Goal: Communication & Community: Answer question/provide support

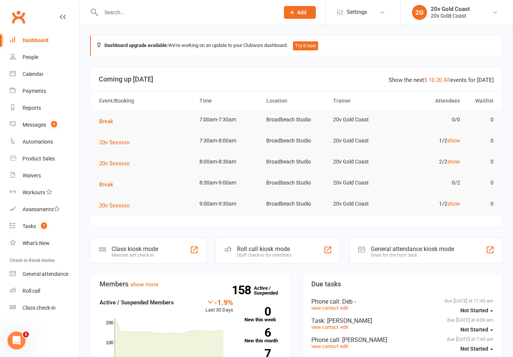
click at [47, 122] on link "Messages 5" at bounding box center [44, 124] width 69 height 17
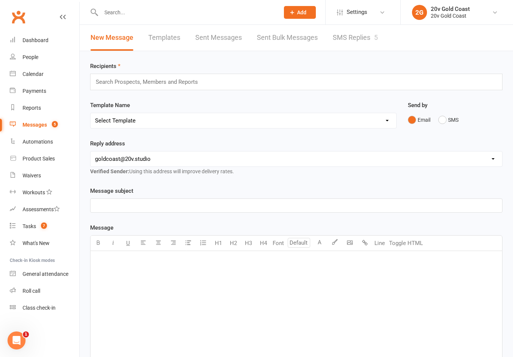
click at [366, 44] on link "SMS Replies 5" at bounding box center [355, 38] width 45 height 26
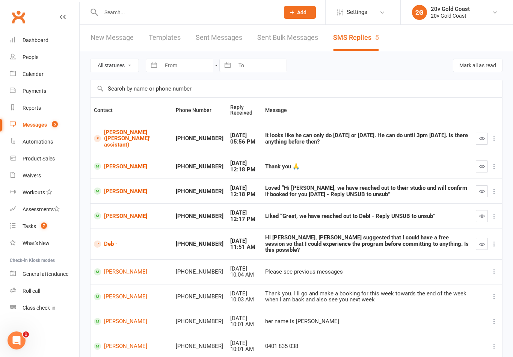
click at [133, 268] on link "[PERSON_NAME]" at bounding box center [131, 271] width 75 height 7
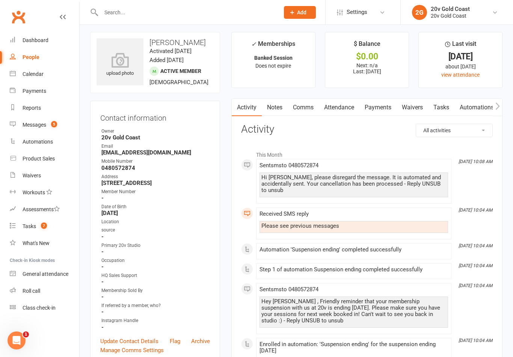
scroll to position [3, 0]
click at [42, 125] on div "Messages" at bounding box center [35, 125] width 24 height 6
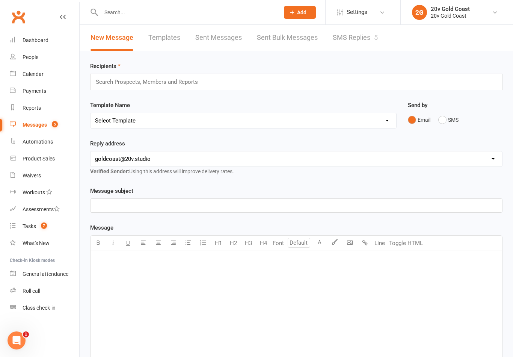
click at [42, 128] on link "Messages 5" at bounding box center [44, 124] width 69 height 17
click at [360, 42] on link "SMS Replies 5" at bounding box center [355, 38] width 45 height 26
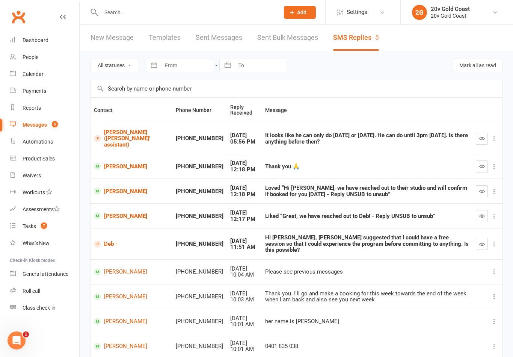
click at [109, 241] on link "Deb -" at bounding box center [131, 243] width 75 height 7
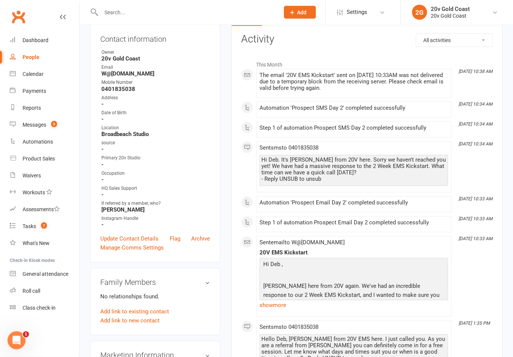
click at [279, 303] on link "show more" at bounding box center [353, 305] width 188 height 11
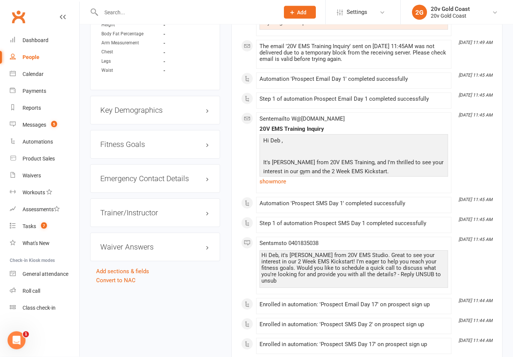
scroll to position [583, 0]
click at [36, 73] on div "Calendar" at bounding box center [33, 74] width 21 height 6
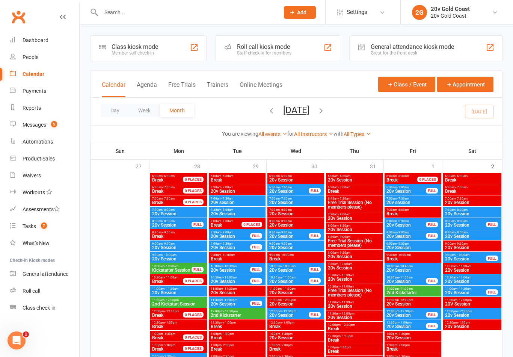
click at [147, 76] on div "Calendar Agenda Free Trials Trainers Online Meetings Class / Event Appointment" at bounding box center [295, 84] width 411 height 27
click at [144, 81] on button "Agenda" at bounding box center [147, 89] width 20 height 16
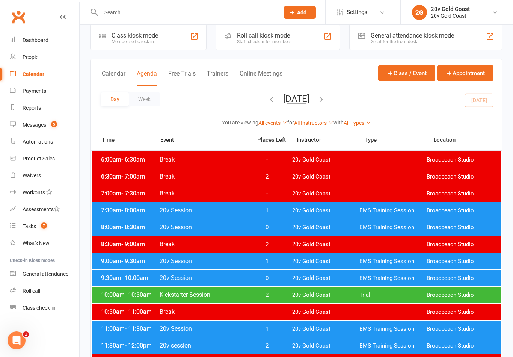
scroll to position [12, 0]
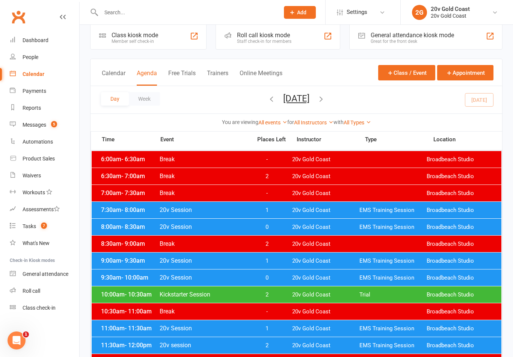
click at [271, 231] on div "8:00am - 8:30am 20v Session 0 20v Gold Coast EMS Training Session Broadbeach St…" at bounding box center [297, 227] width 410 height 17
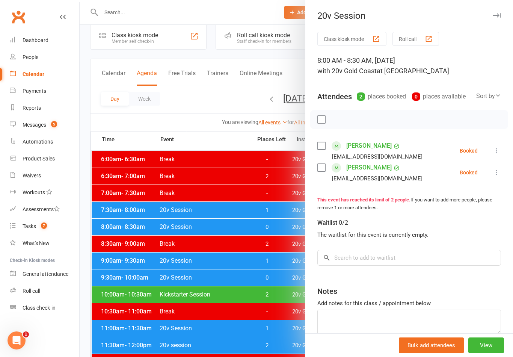
click at [273, 283] on div at bounding box center [296, 178] width 433 height 357
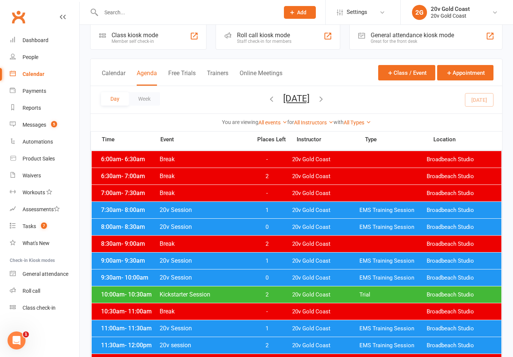
click at [46, 125] on div "Messages" at bounding box center [35, 125] width 24 height 6
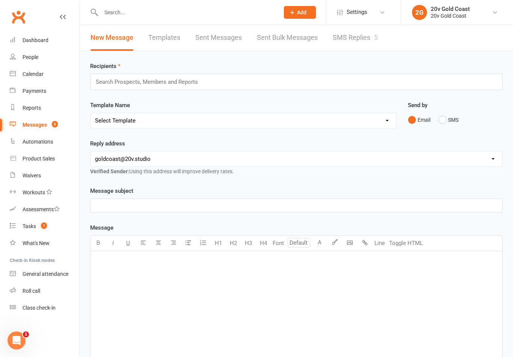
click at [363, 38] on link "SMS Replies 5" at bounding box center [355, 38] width 45 height 26
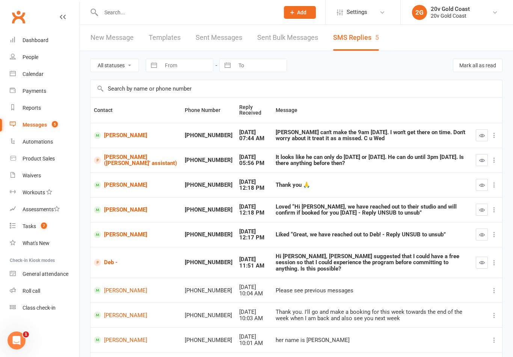
click at [122, 60] on select "All statuses Read only Unread only" at bounding box center [114, 65] width 48 height 13
select select "unread_only"
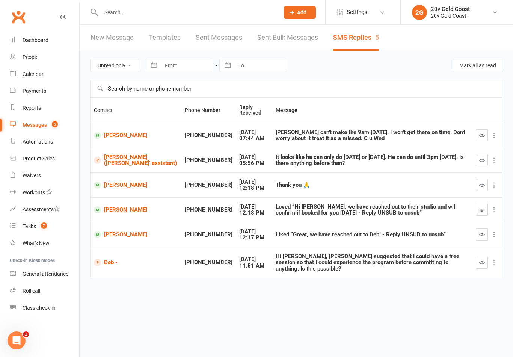
click at [191, 8] on input "text" at bounding box center [186, 12] width 175 height 11
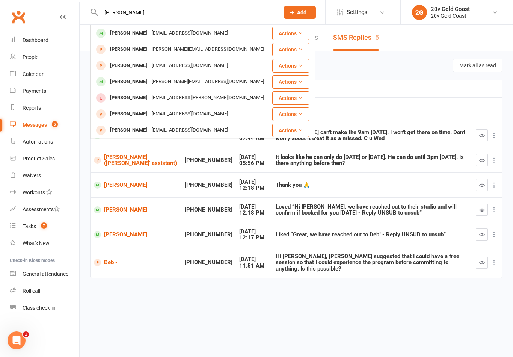
type input "[PERSON_NAME]"
click at [142, 28] on div "[PERSON_NAME]" at bounding box center [129, 33] width 42 height 11
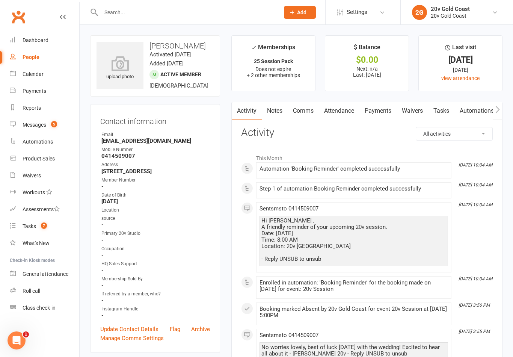
click at [307, 107] on link "Comms" at bounding box center [303, 110] width 31 height 17
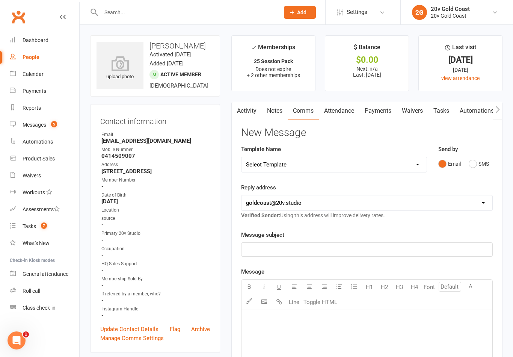
click at [473, 167] on button "SMS" at bounding box center [479, 164] width 20 height 14
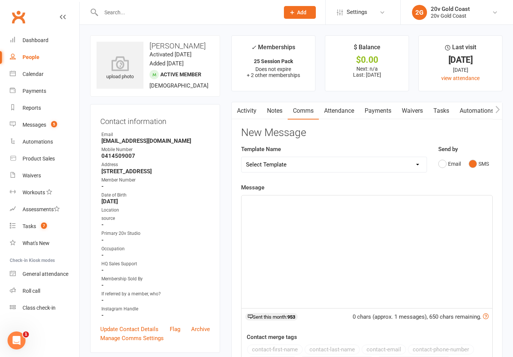
click at [403, 263] on div "﻿" at bounding box center [366, 251] width 251 height 113
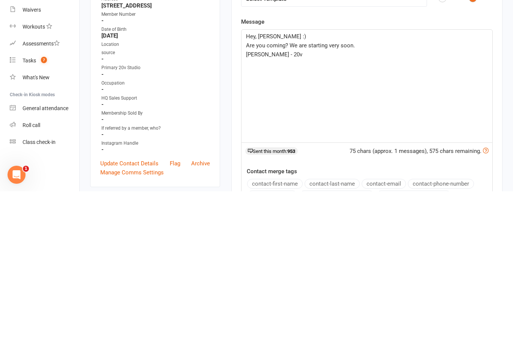
scroll to position [166, 0]
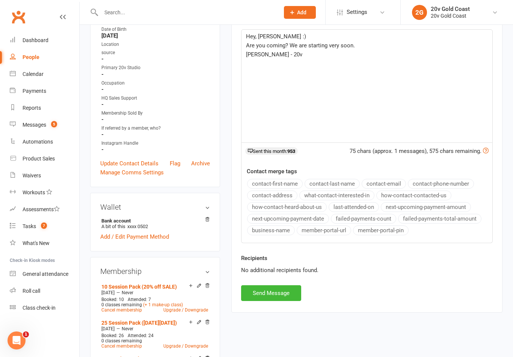
click at [283, 289] on button "Send Message" at bounding box center [271, 293] width 60 height 16
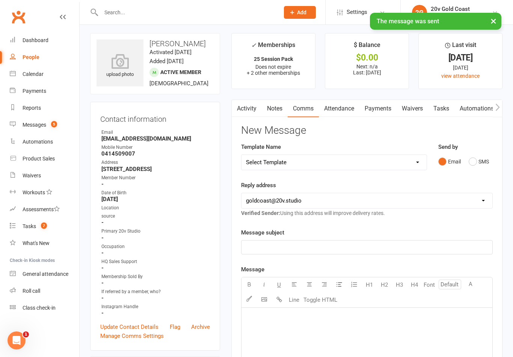
scroll to position [0, 0]
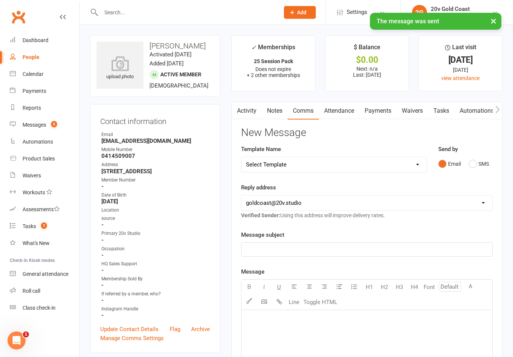
click at [249, 112] on link "Activity" at bounding box center [247, 110] width 30 height 17
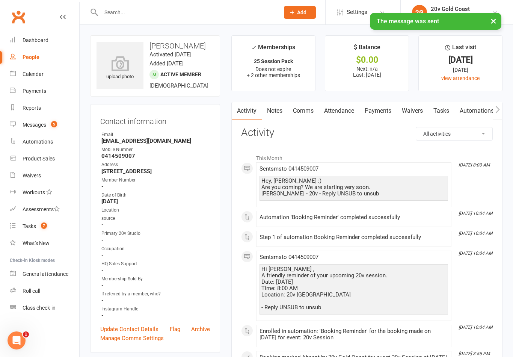
scroll to position [9, 0]
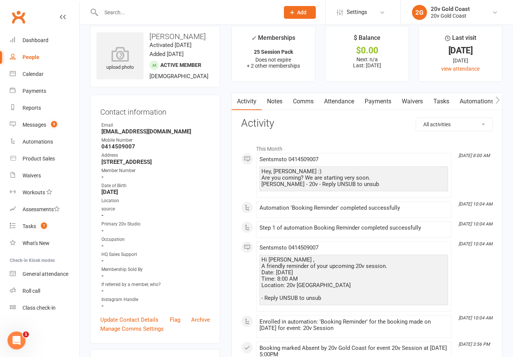
click at [310, 103] on link "Comms" at bounding box center [303, 101] width 31 height 17
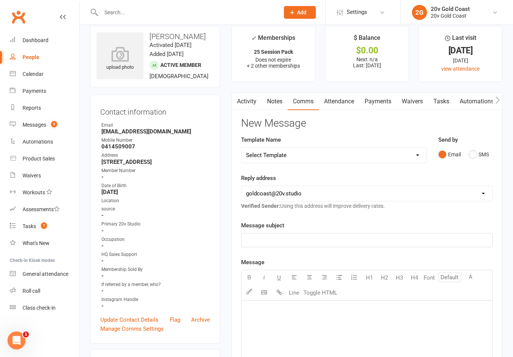
click at [347, 104] on link "Attendance" at bounding box center [339, 101] width 41 height 17
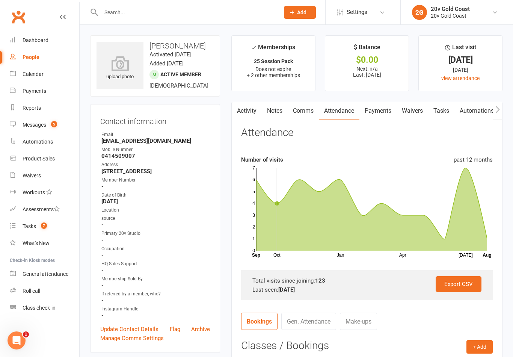
click at [249, 118] on link "Activity" at bounding box center [247, 110] width 30 height 17
